Goal: Task Accomplishment & Management: Use online tool/utility

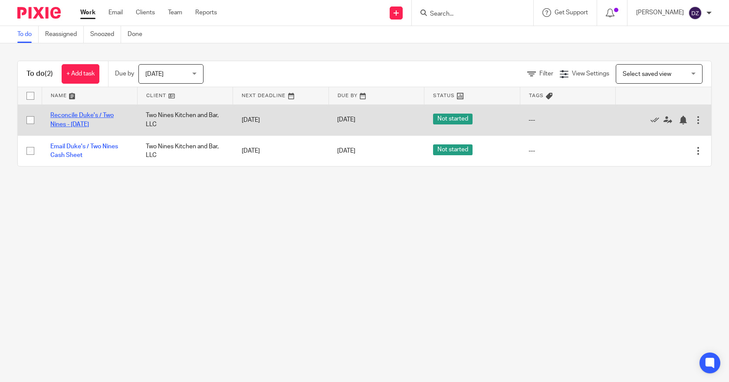
click at [89, 115] on link "Reconcile Duke's / Two Nines - [DATE]" at bounding box center [81, 119] width 63 height 15
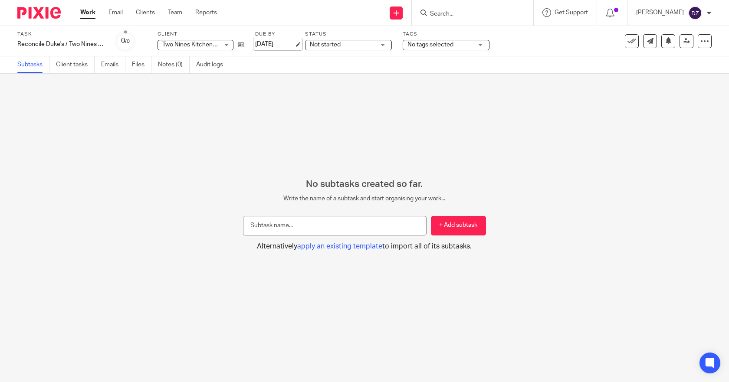
click at [275, 45] on link "[DATE]" at bounding box center [274, 44] width 39 height 9
click at [92, 11] on link "Work" at bounding box center [87, 12] width 15 height 9
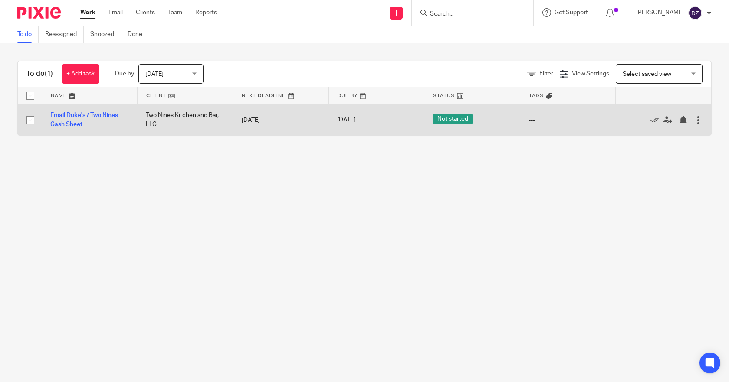
click at [77, 115] on link "Email Duke's / Two Nines Cash Sheet" at bounding box center [84, 119] width 68 height 15
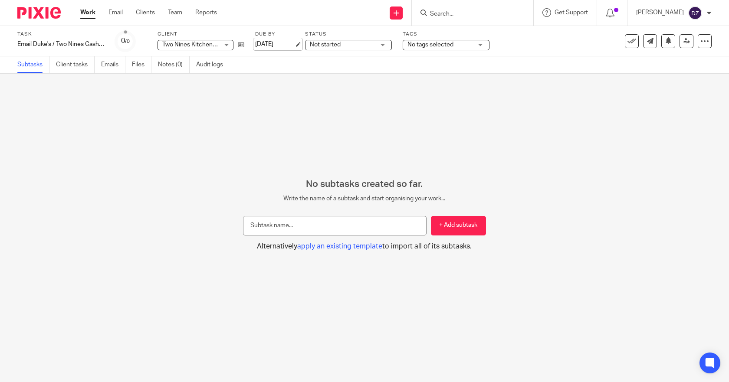
click at [269, 43] on link "[DATE]" at bounding box center [274, 44] width 39 height 9
